Goal: Information Seeking & Learning: Find specific page/section

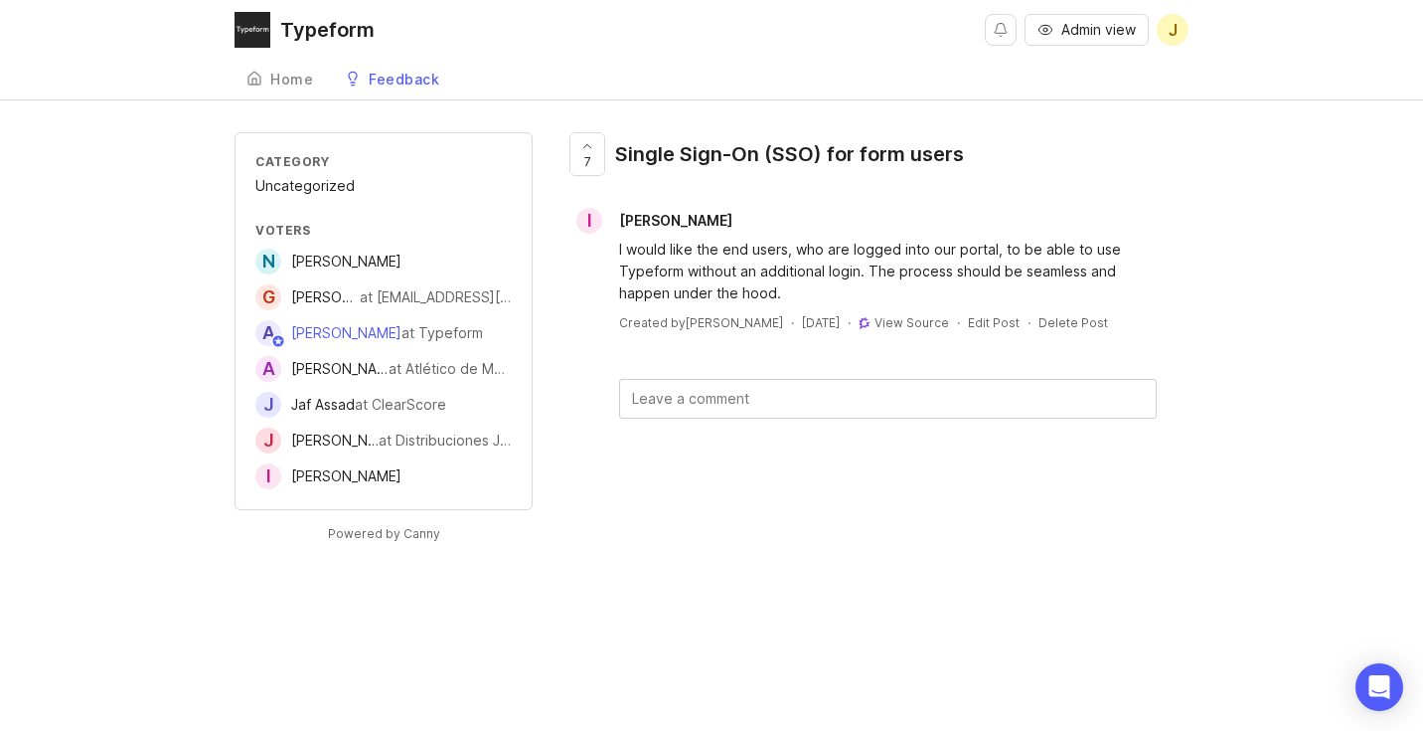
click at [269, 75] on link "Home" at bounding box center [280, 80] width 90 height 41
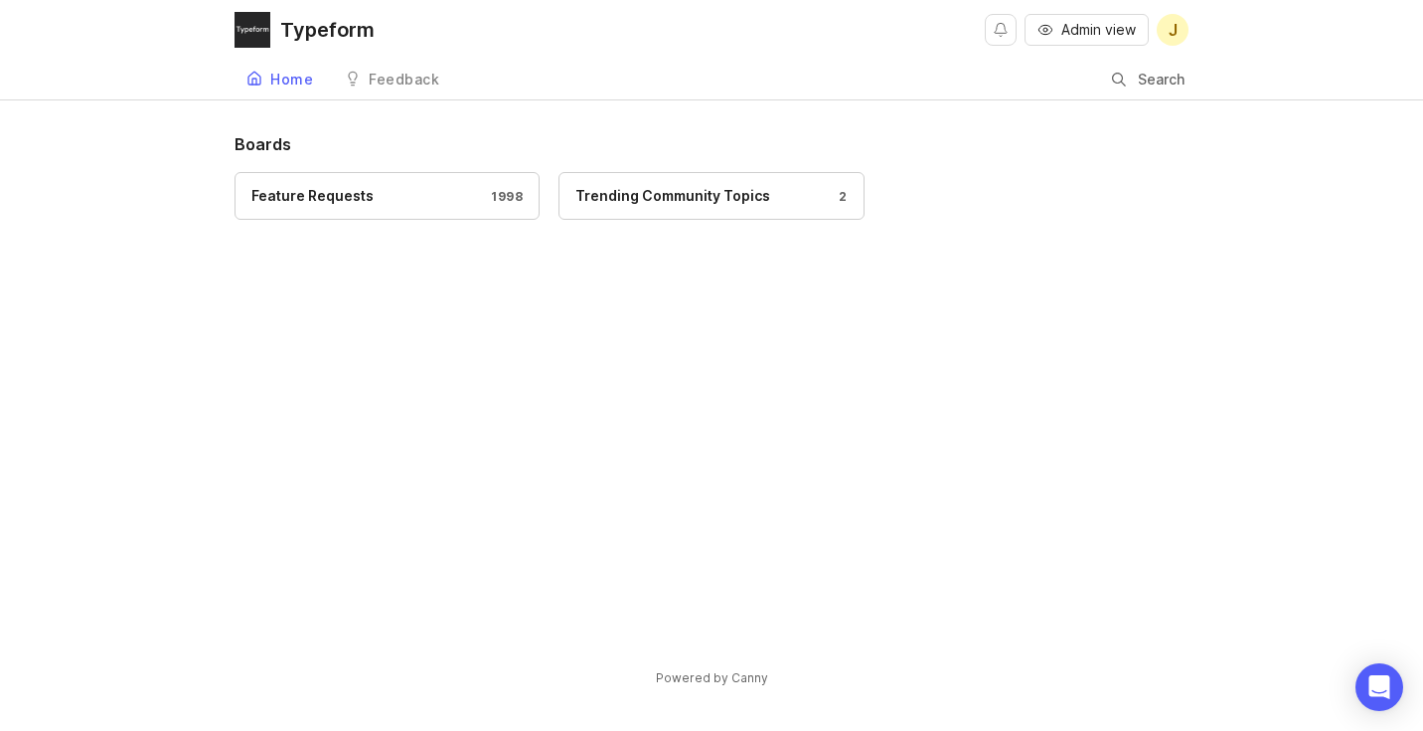
click at [1117, 89] on div "Search" at bounding box center [1150, 80] width 77 height 38
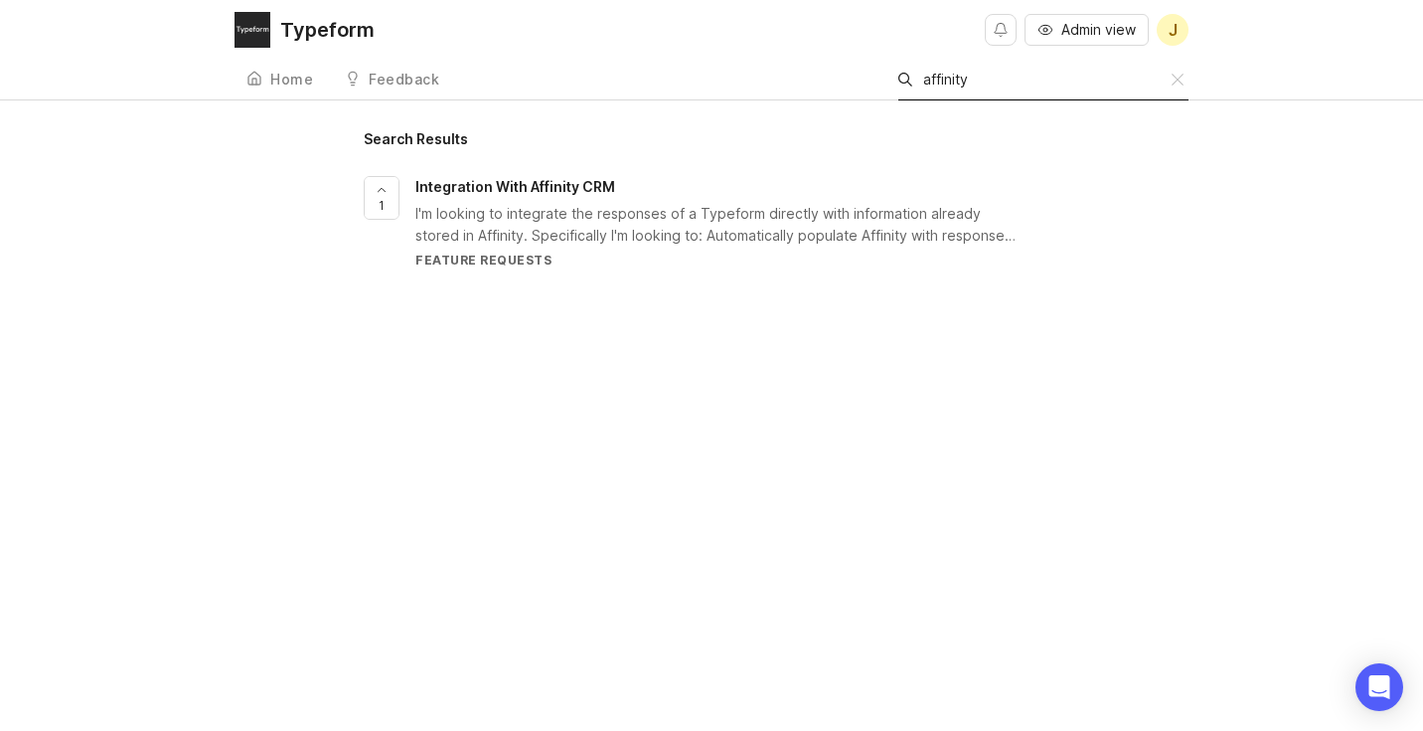
type input "affinity"
click at [578, 197] on div "Integration With Affinity CRM" at bounding box center [719, 187] width 608 height 22
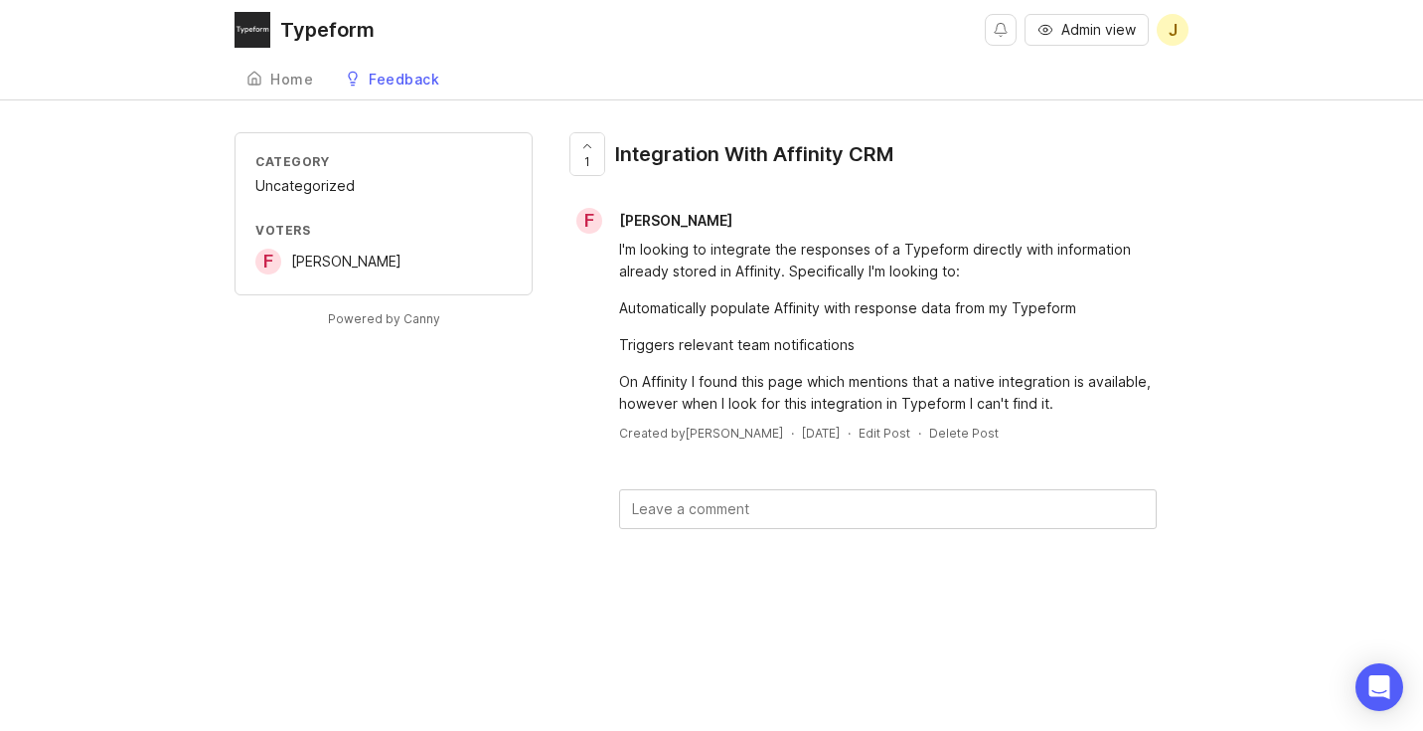
click at [289, 90] on link "Home" at bounding box center [280, 80] width 90 height 41
